Goal: Information Seeking & Learning: Learn about a topic

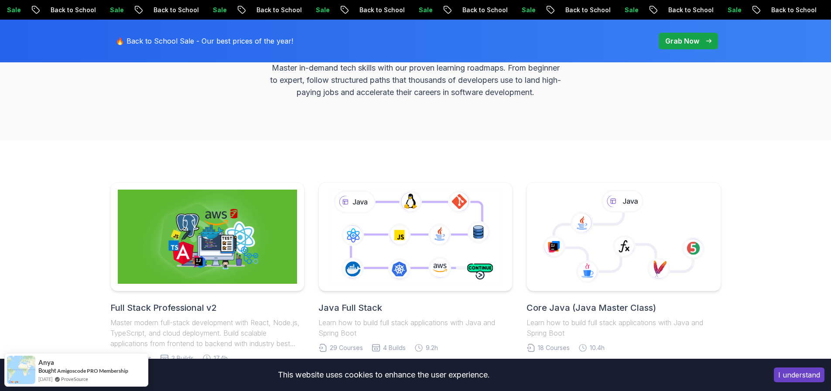
scroll to position [286, 0]
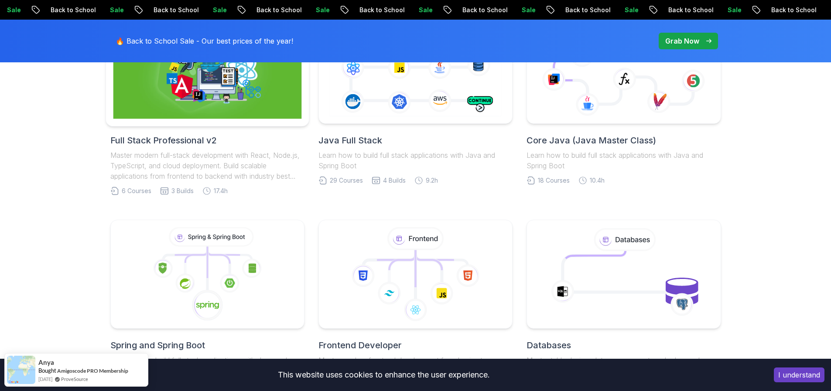
click at [224, 119] on div at bounding box center [207, 69] width 204 height 115
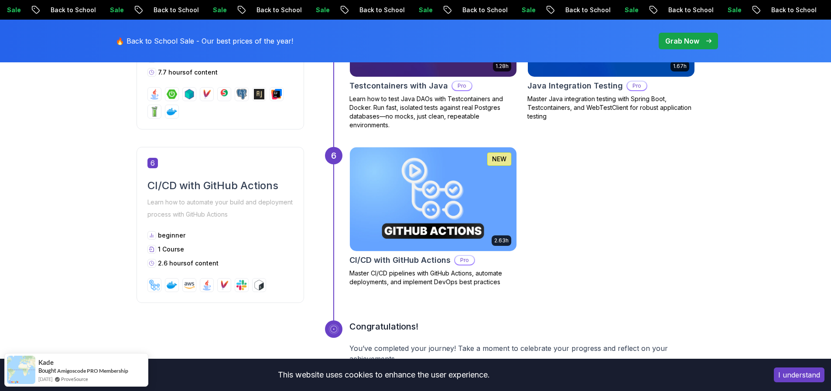
scroll to position [1617, 0]
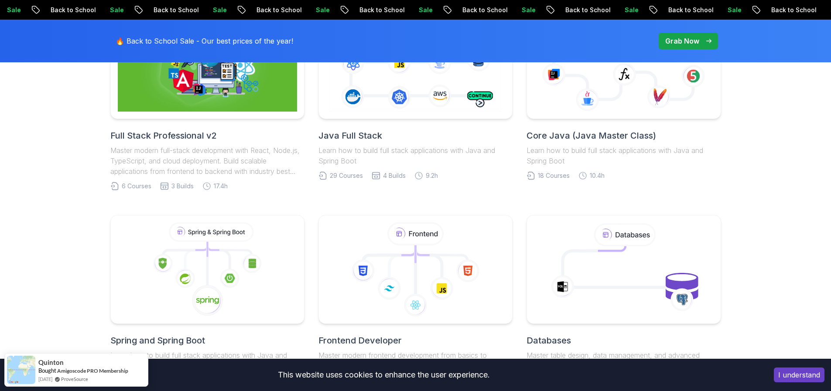
scroll to position [286, 0]
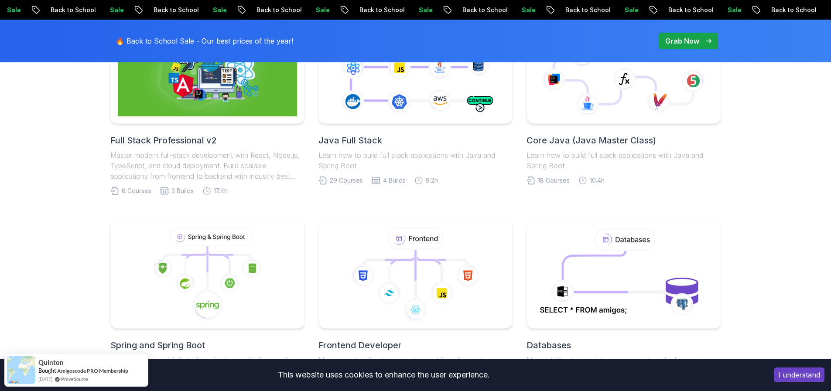
click at [181, 158] on p "Master modern full-stack development with React, Node.js, TypeScript, and cloud…" at bounding box center [207, 165] width 194 height 31
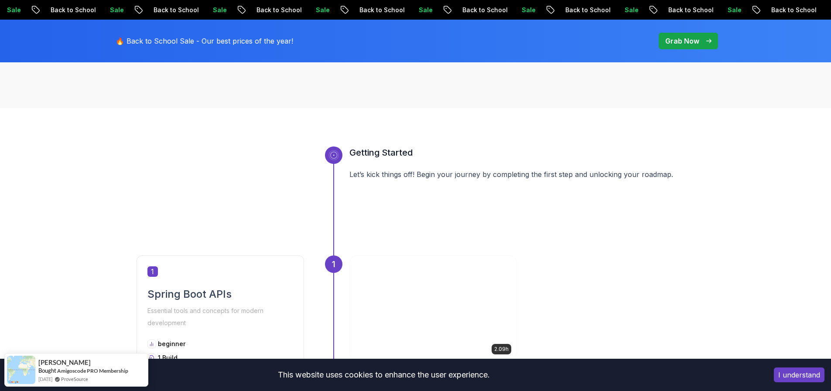
scroll to position [56, 0]
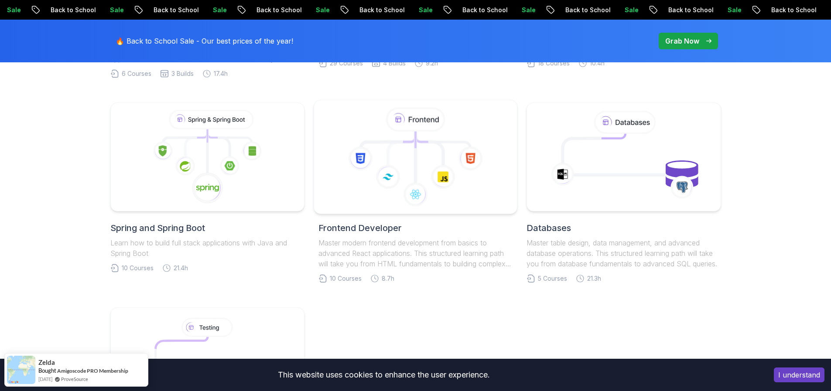
scroll to position [616, 0]
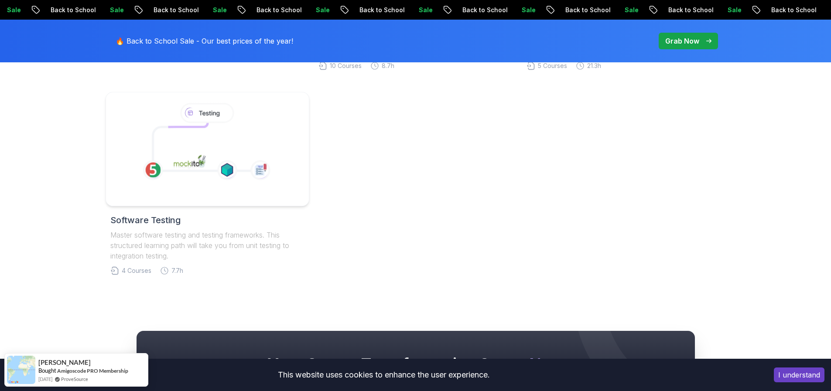
click at [214, 163] on icon at bounding box center [206, 147] width 107 height 48
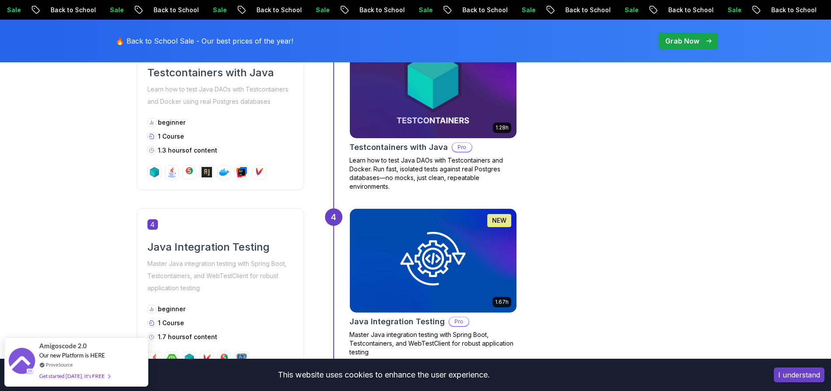
scroll to position [976, 0]
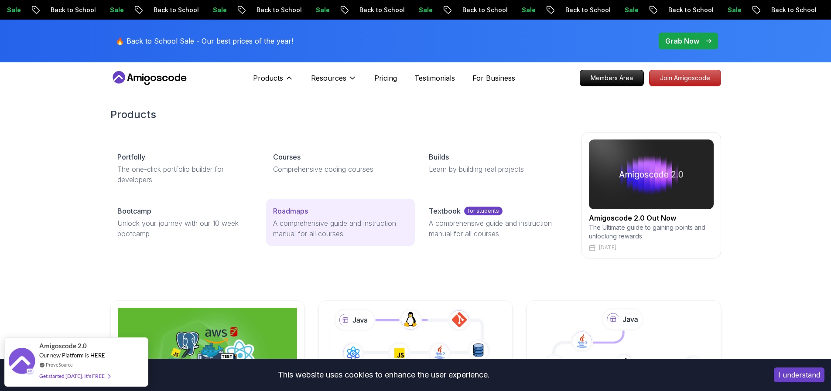
click at [338, 226] on p "A comprehensive guide and instruction manual for all courses" at bounding box center [340, 228] width 135 height 21
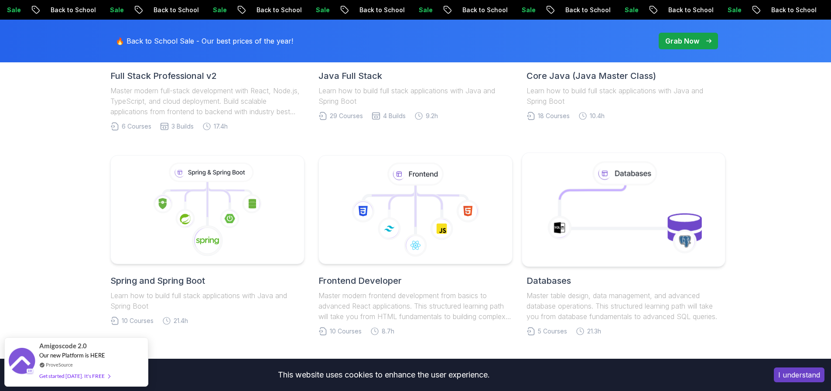
scroll to position [220, 0]
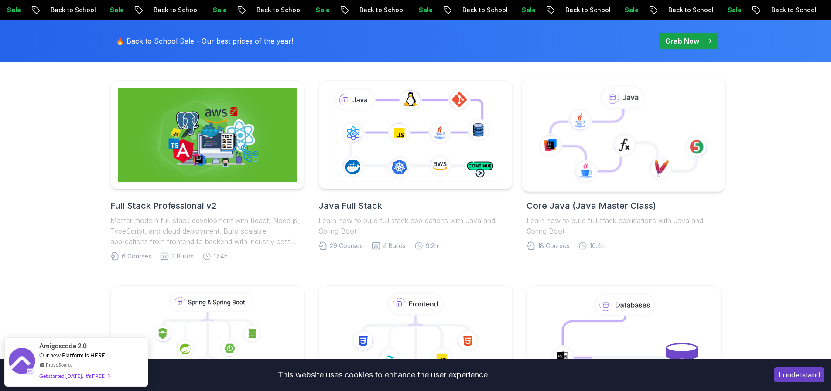
click at [588, 163] on icon at bounding box center [586, 172] width 24 height 24
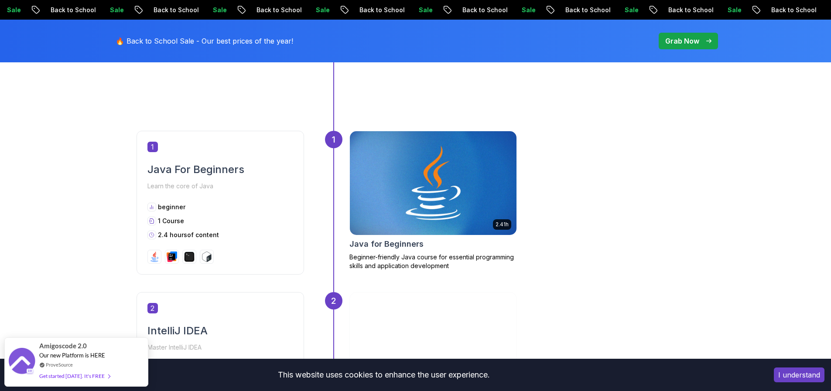
scroll to position [477, 0]
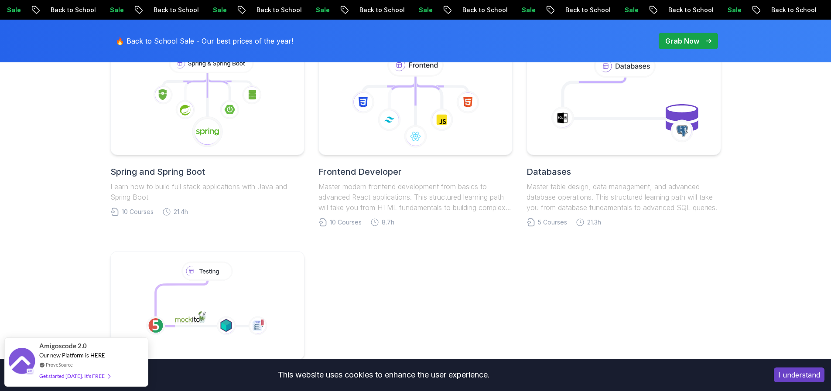
scroll to position [485, 0]
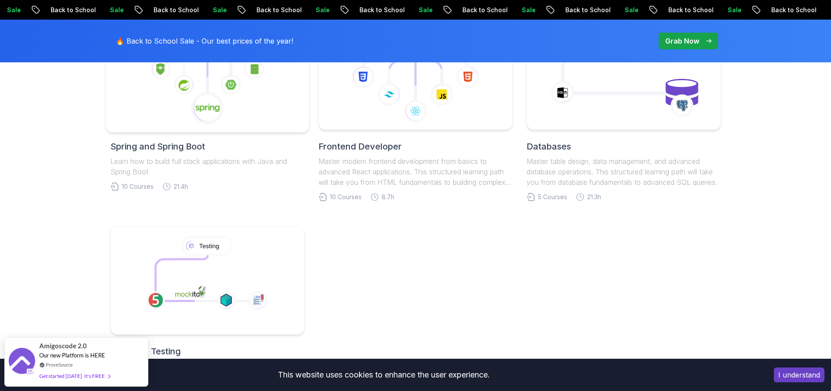
click at [200, 95] on icon at bounding box center [207, 108] width 33 height 33
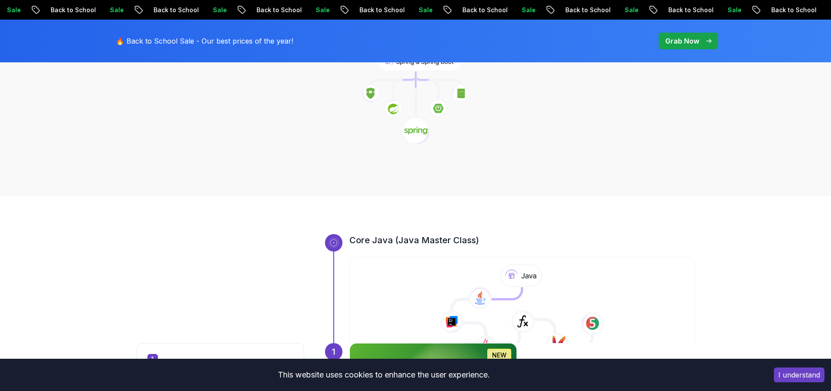
scroll to position [147, 0]
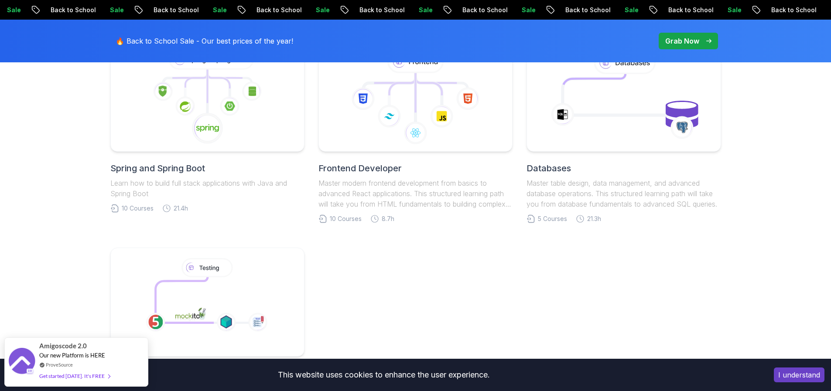
scroll to position [425, 0]
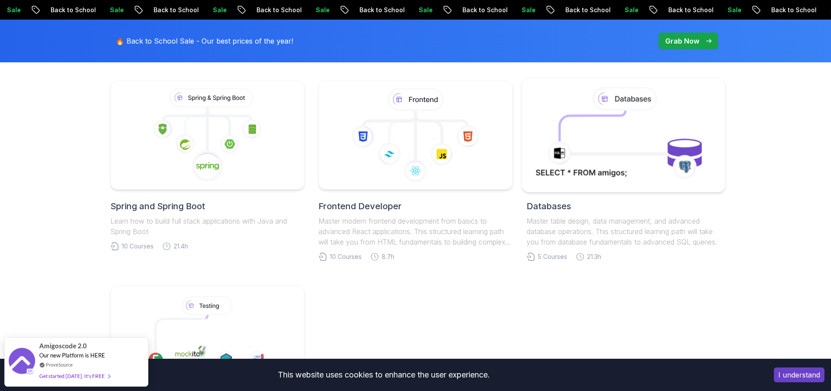
click at [621, 162] on icon at bounding box center [624, 135] width 184 height 99
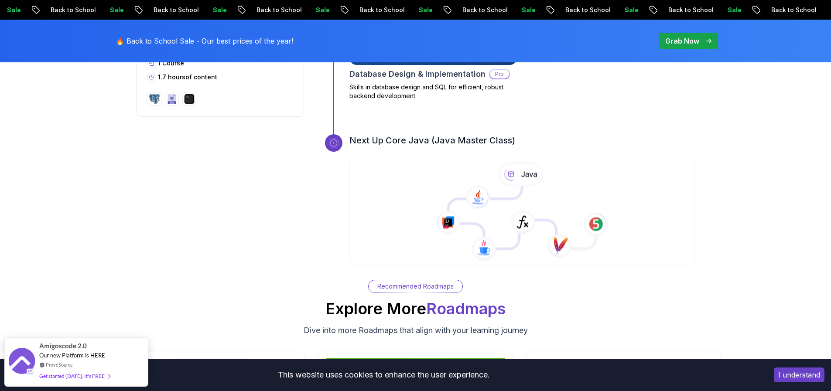
scroll to position [1305, 0]
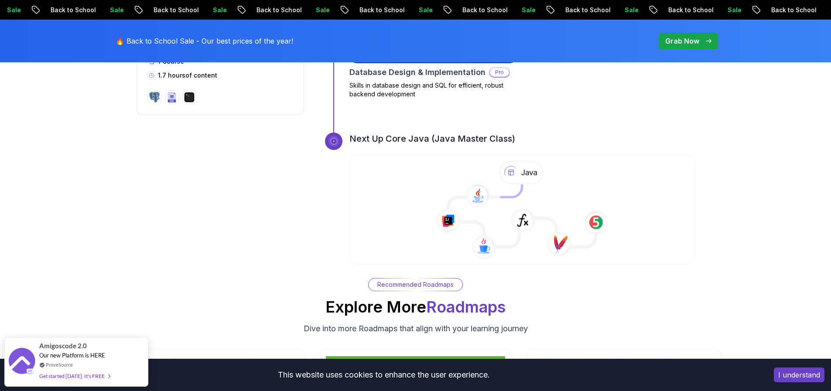
click at [434, 168] on icon at bounding box center [522, 211] width 347 height 100
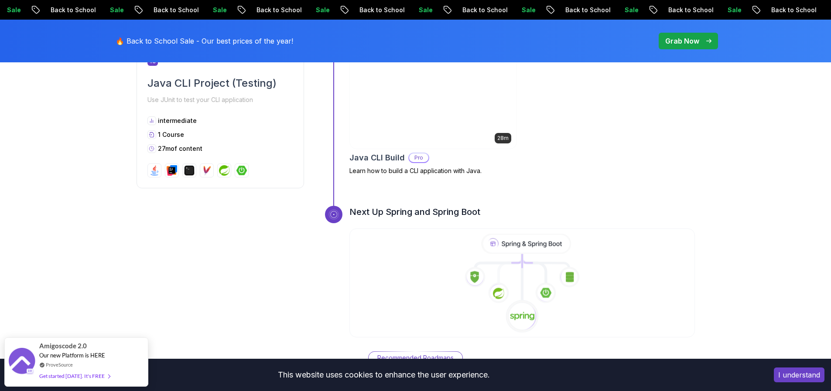
scroll to position [2970, 0]
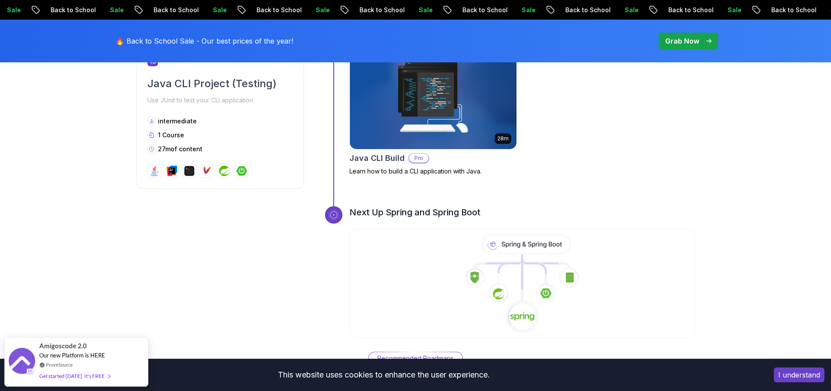
click at [432, 234] on icon at bounding box center [522, 284] width 347 height 100
